Goal: Task Accomplishment & Management: Manage account settings

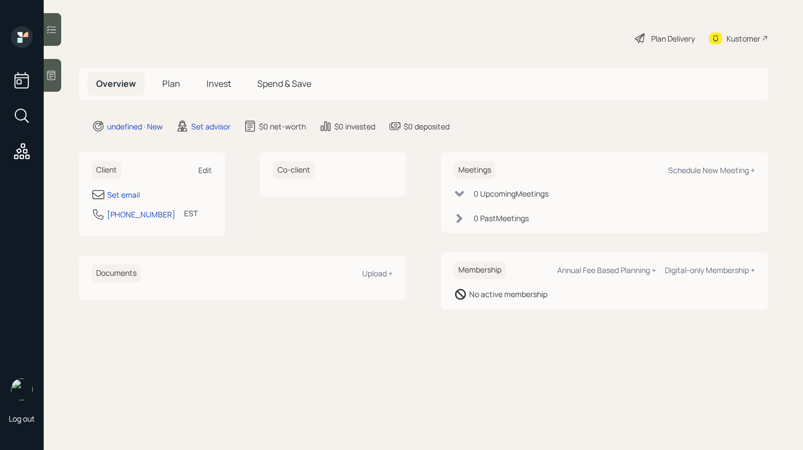
click at [206, 169] on div "Edit" at bounding box center [205, 170] width 14 height 10
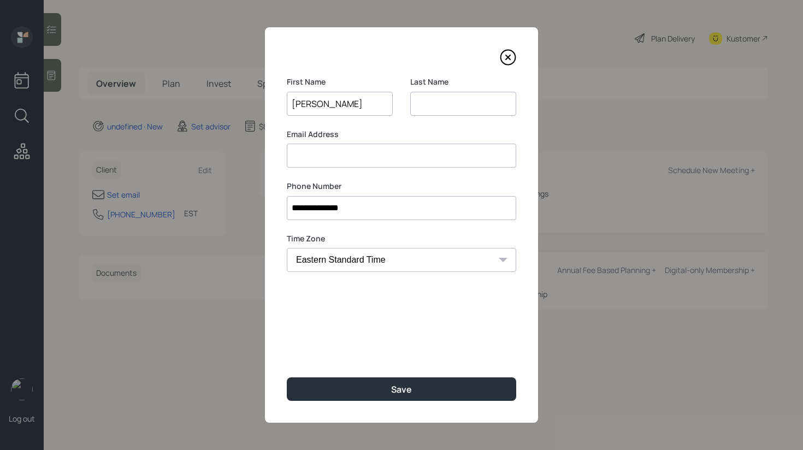
type input "[PERSON_NAME]"
type input "P"
click at [303, 157] on input at bounding box center [402, 156] width 230 height 24
click at [322, 156] on input at bounding box center [402, 156] width 230 height 24
drag, startPoint x: 299, startPoint y: 157, endPoint x: 326, endPoint y: 158, distance: 27.3
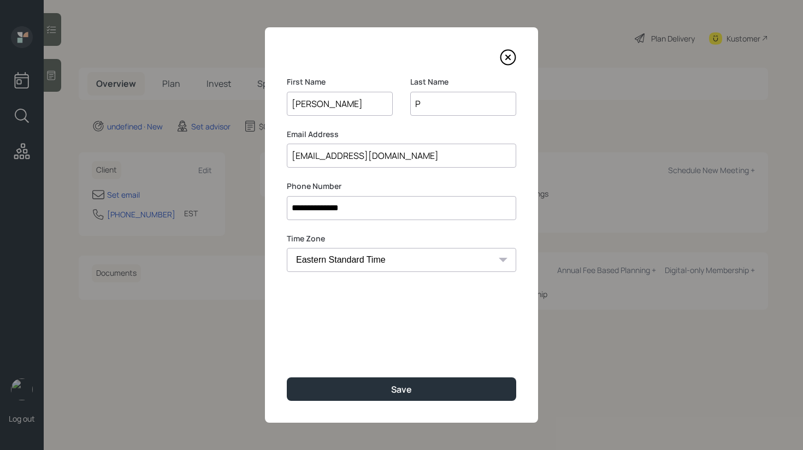
click at [326, 158] on input "[EMAIL_ADDRESS][DOMAIN_NAME]" at bounding box center [402, 156] width 230 height 24
type input "[EMAIL_ADDRESS][DOMAIN_NAME]"
click at [453, 98] on input "P" at bounding box center [463, 104] width 106 height 24
paste input "atrician"
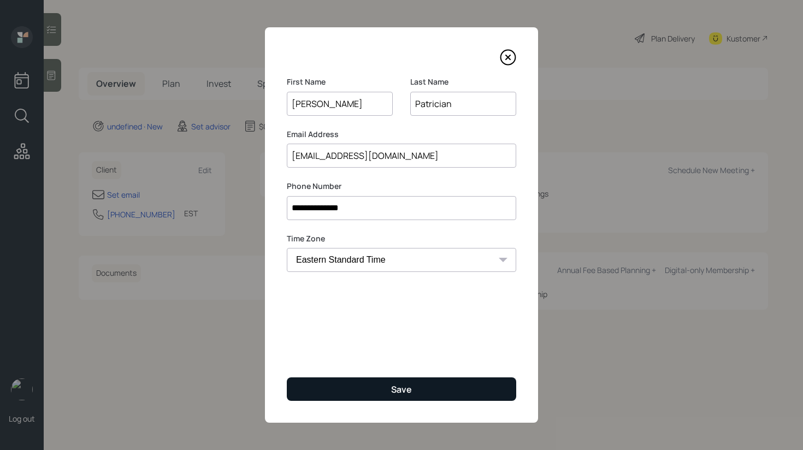
type input "Patrician"
click at [384, 391] on button "Save" at bounding box center [402, 389] width 230 height 23
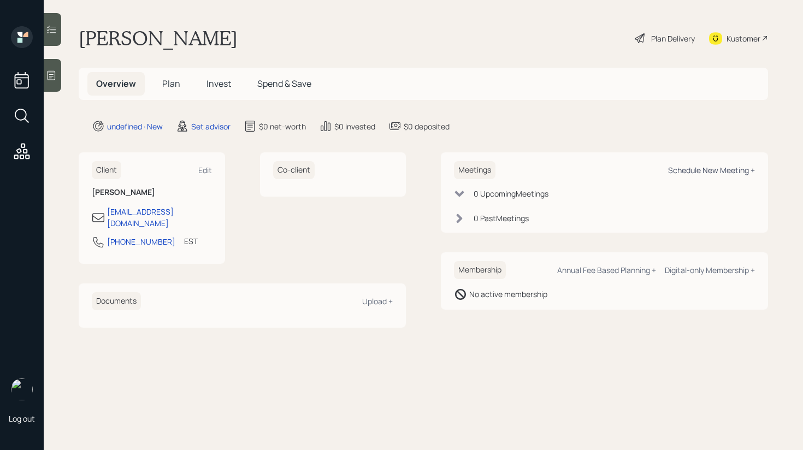
click at [686, 170] on div "Schedule New Meeting +" at bounding box center [711, 170] width 87 height 10
select select "round-[PERSON_NAME]"
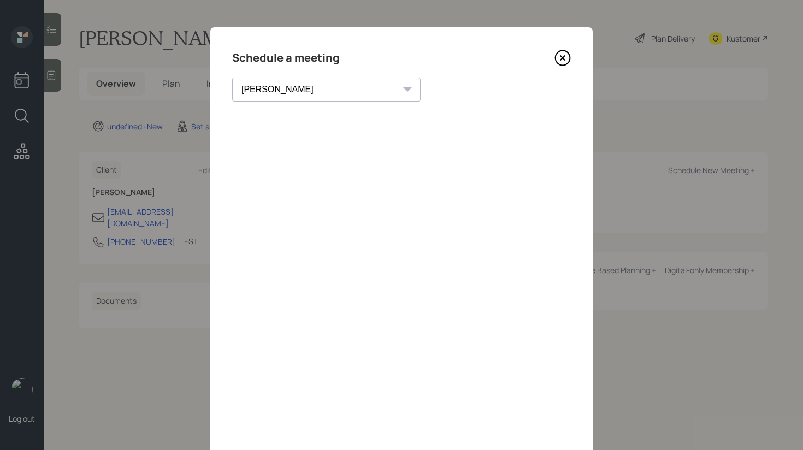
drag, startPoint x: 558, startPoint y: 52, endPoint x: 550, endPoint y: 56, distance: 8.8
click at [558, 53] on icon at bounding box center [563, 58] width 16 height 16
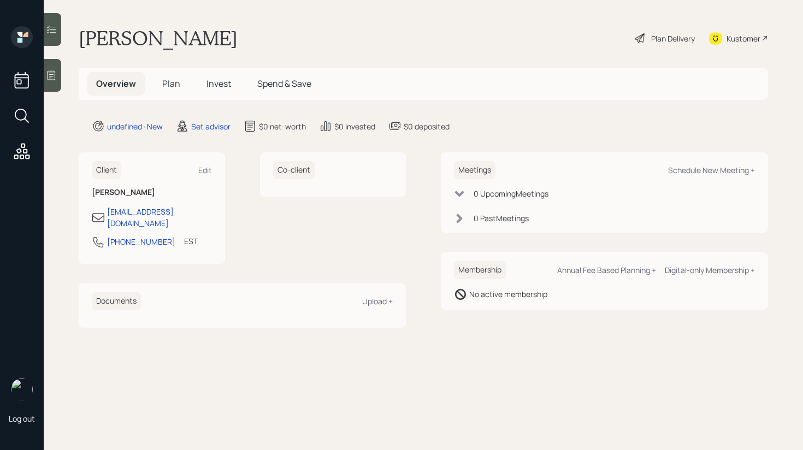
click at [61, 80] on div at bounding box center [52, 75] width 17 height 33
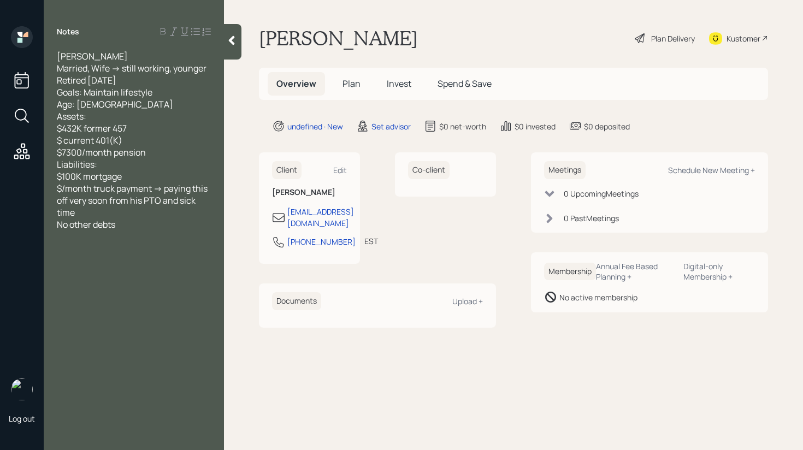
click at [233, 42] on icon at bounding box center [232, 40] width 6 height 9
